Goal: Task Accomplishment & Management: Use online tool/utility

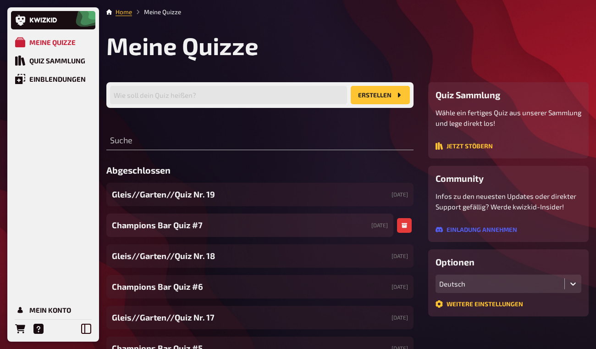
click at [265, 231] on div "Champions Bar Quiz #7 [DATE]" at bounding box center [249, 224] width 287 height 23
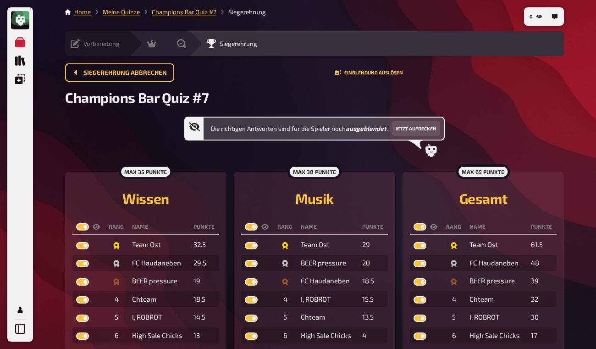
click at [78, 47] on icon at bounding box center [75, 43] width 9 height 9
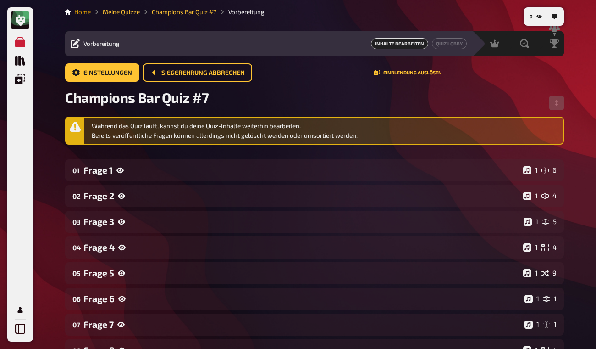
click at [90, 15] on link "Home" at bounding box center [82, 11] width 17 height 7
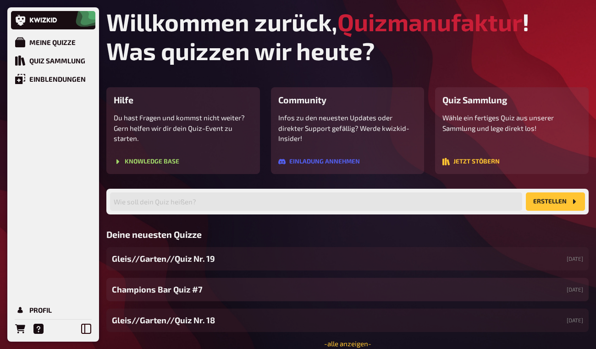
click at [341, 288] on div "Champions Bar Quiz #7 [DATE]" at bounding box center [347, 289] width 483 height 23
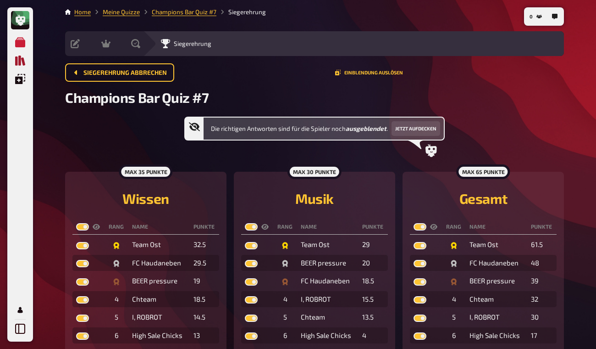
click at [24, 61] on icon "Quiz Sammlung" at bounding box center [20, 61] width 10 height 10
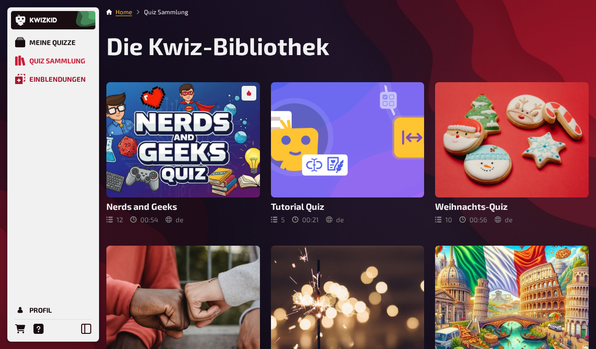
click at [66, 87] on link "Einblendungen" at bounding box center [53, 79] width 84 height 18
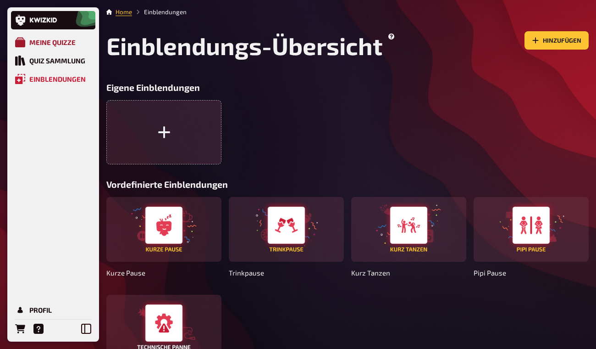
click at [53, 39] on div "Meine Quizze" at bounding box center [52, 42] width 46 height 8
